Goal: Information Seeking & Learning: Find specific fact

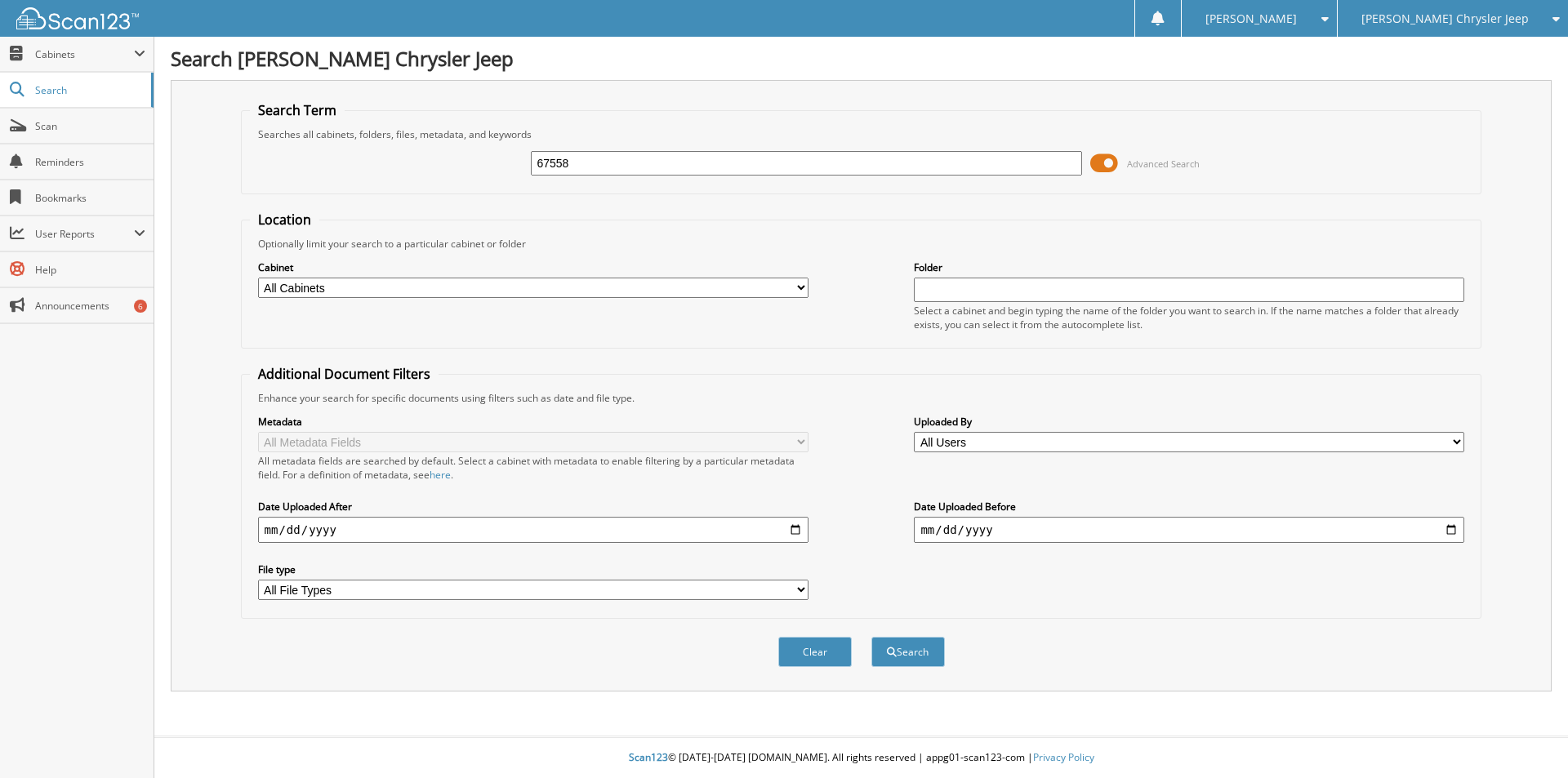
type input "67558"
click at [872, 637] on button "Search" at bounding box center [908, 652] width 73 height 30
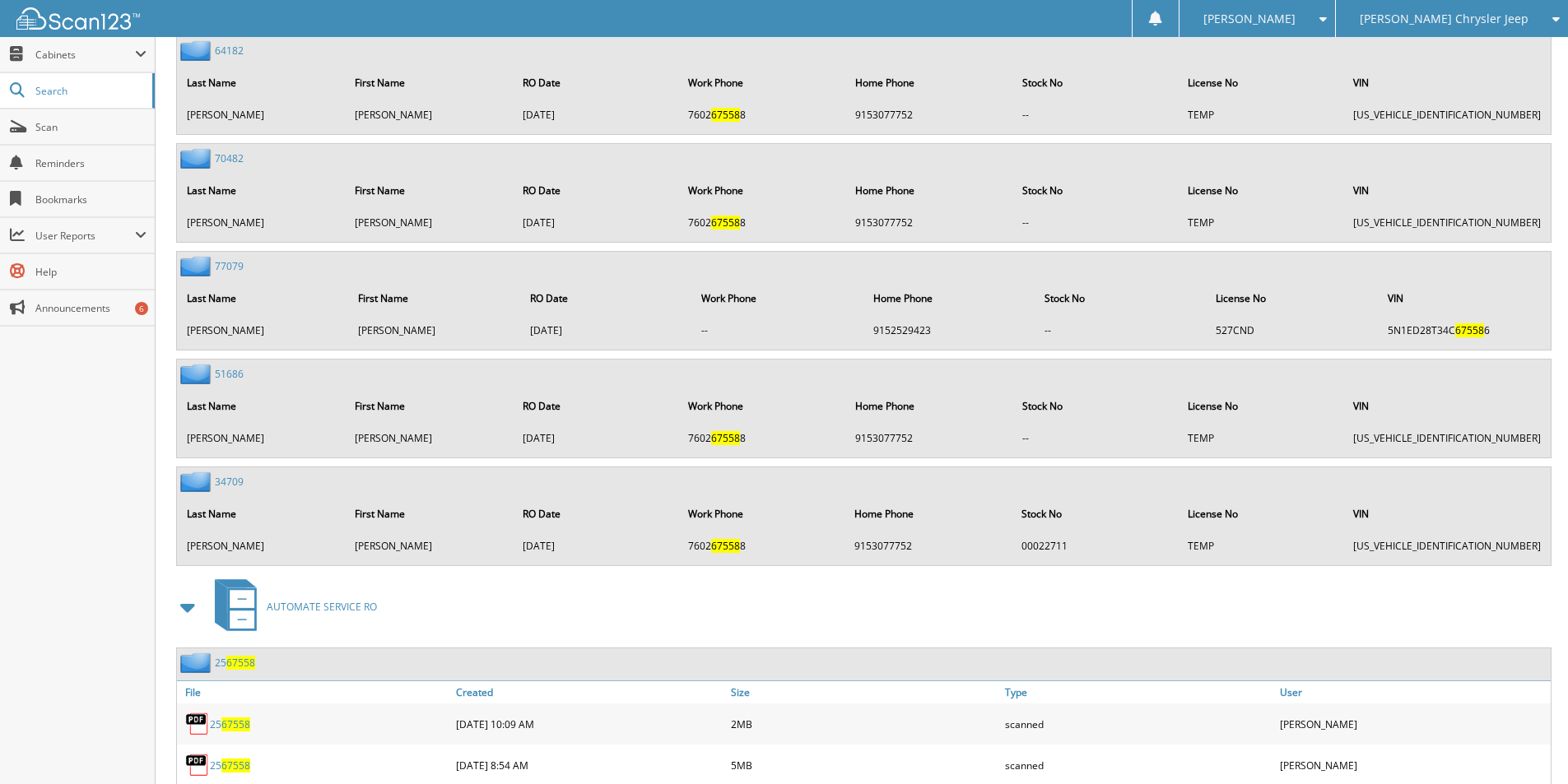
scroll to position [1564, 0]
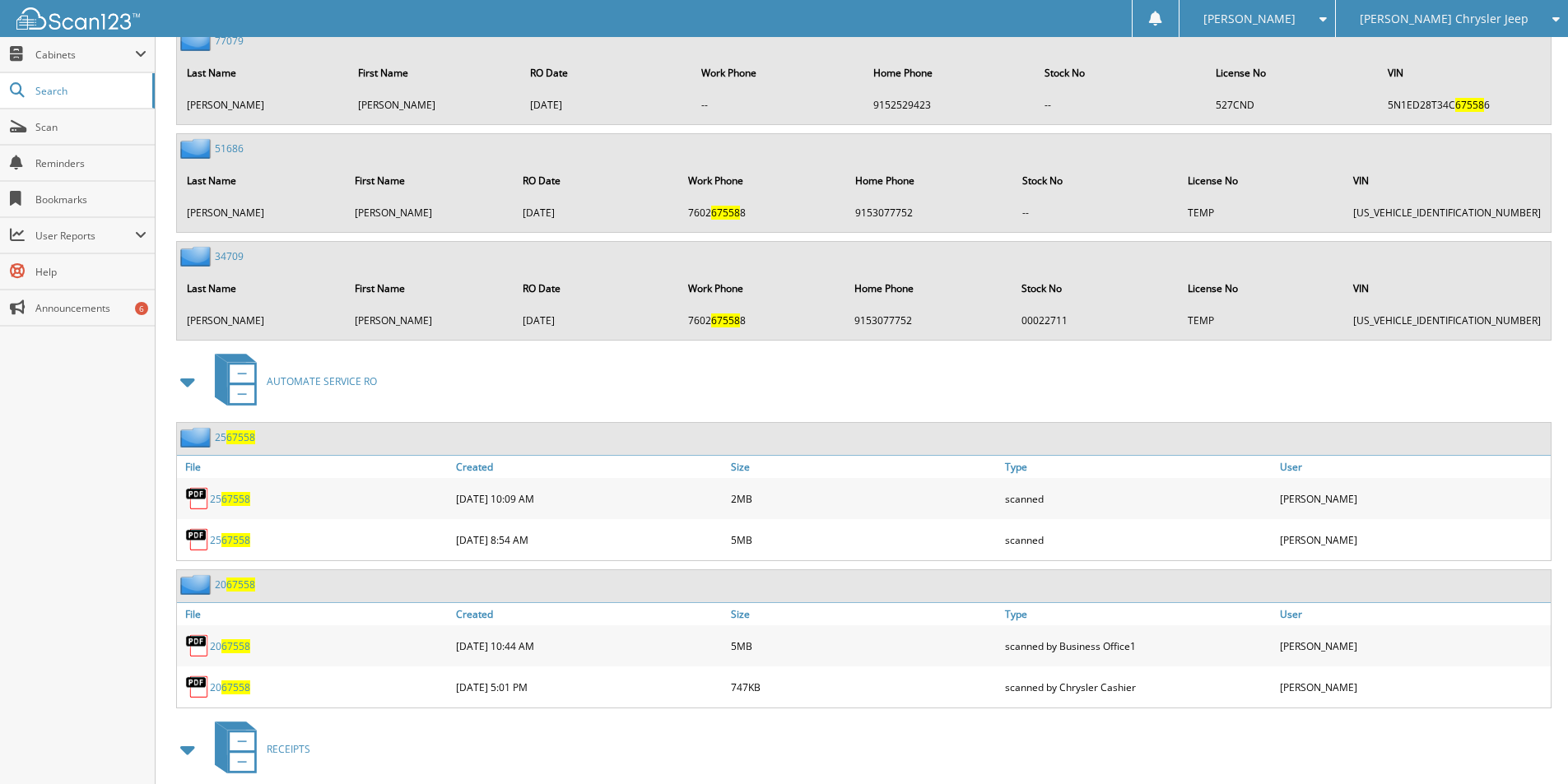
click at [239, 542] on span "67558" at bounding box center [235, 540] width 29 height 14
